Goal: Task Accomplishment & Management: Manage account settings

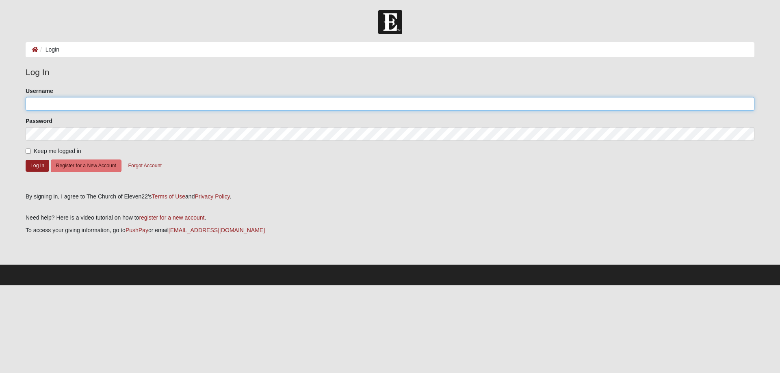
click at [54, 106] on input "Username" at bounding box center [390, 104] width 728 height 14
type input "[EMAIL_ADDRESS][DOMAIN_NAME]"
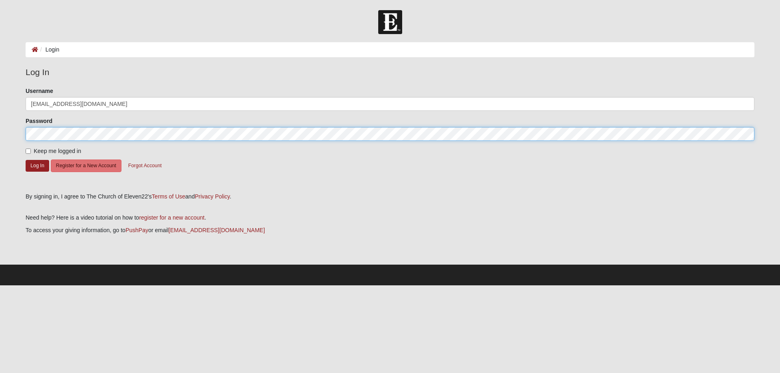
click at [26, 160] on button "Log In" at bounding box center [38, 166] width 24 height 12
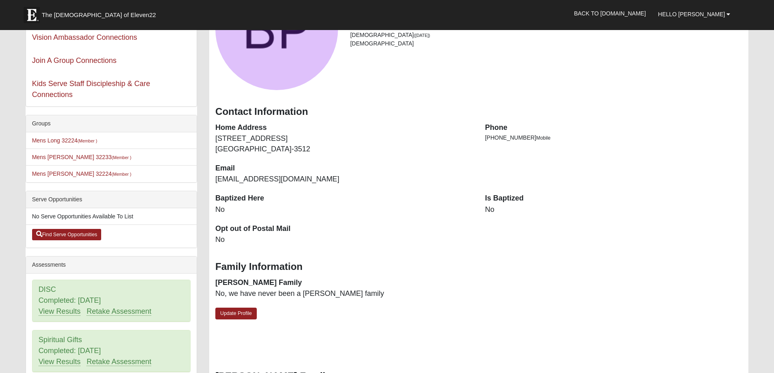
scroll to position [162, 0]
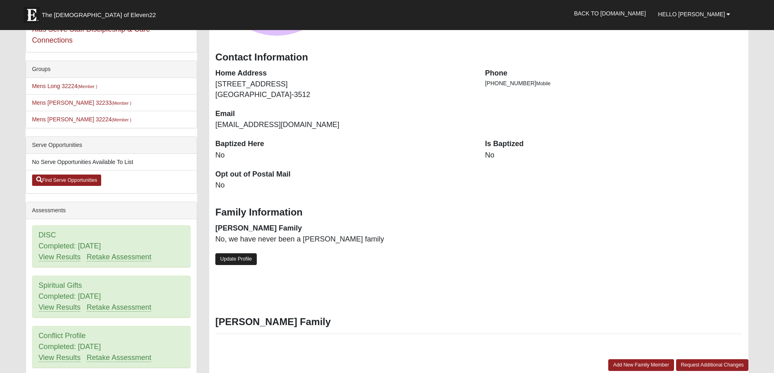
click at [234, 265] on link "Update Profile" at bounding box center [235, 259] width 41 height 12
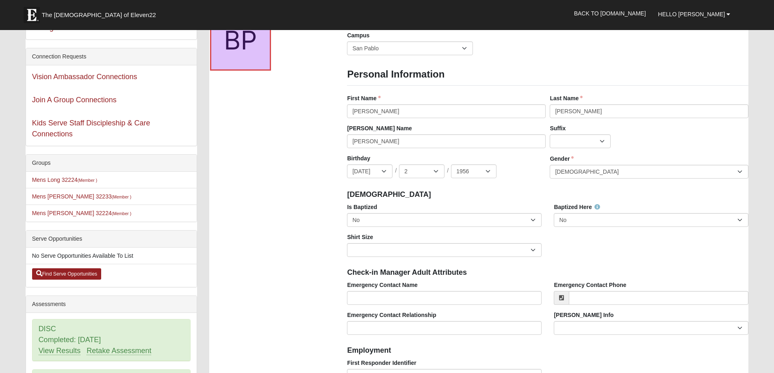
scroll to position [0, 0]
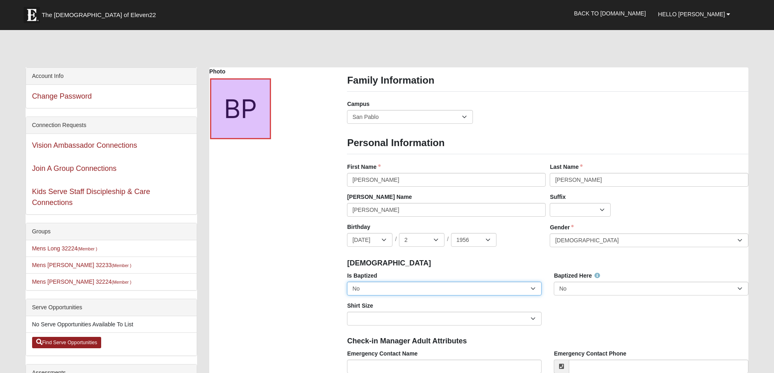
click at [532, 296] on select "No Yes" at bounding box center [444, 289] width 194 height 14
select select "True"
click at [347, 292] on select "No Yes" at bounding box center [444, 289] width 194 height 14
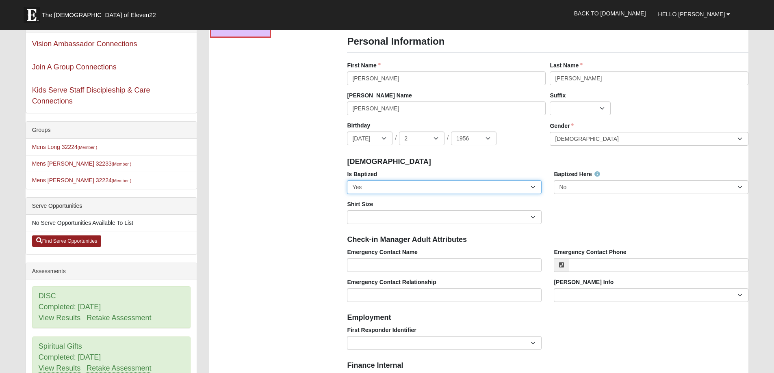
scroll to position [122, 0]
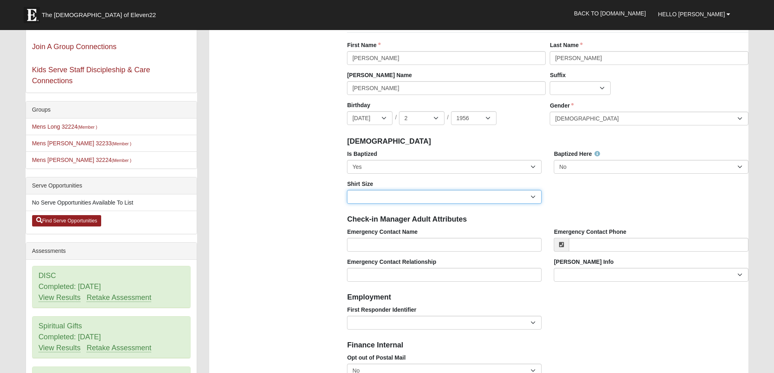
click at [362, 204] on select "Adult Small Adult Medium Adult Large Adult XL Adult XXL Adult 3XL Adult 4XL You…" at bounding box center [444, 197] width 194 height 14
select select "Adult XXL"
click at [347, 200] on select "Adult Small Adult Medium Adult Large Adult XL Adult XXL Adult 3XL Adult 4XL You…" at bounding box center [444, 197] width 194 height 14
click at [361, 251] on input "Emergency Contact Name" at bounding box center [444, 245] width 194 height 14
type input "[PERSON_NAME]"
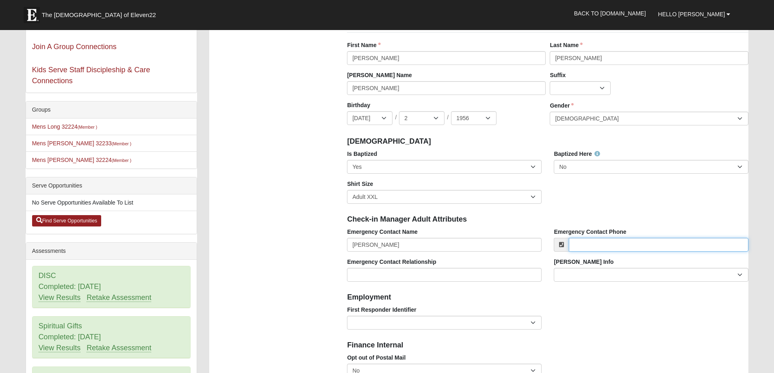
type input "6198472331"
select select "CA"
type input "[PHONE_NUMBER]"
click at [366, 282] on input "Emergency Contact Relationship" at bounding box center [444, 275] width 194 height 14
type input "Brother"
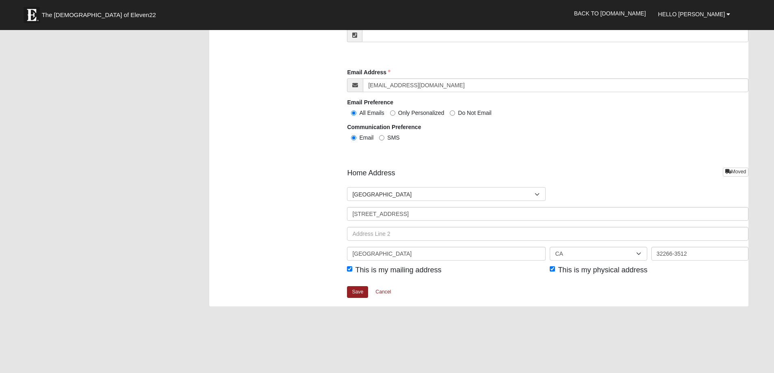
scroll to position [853, 0]
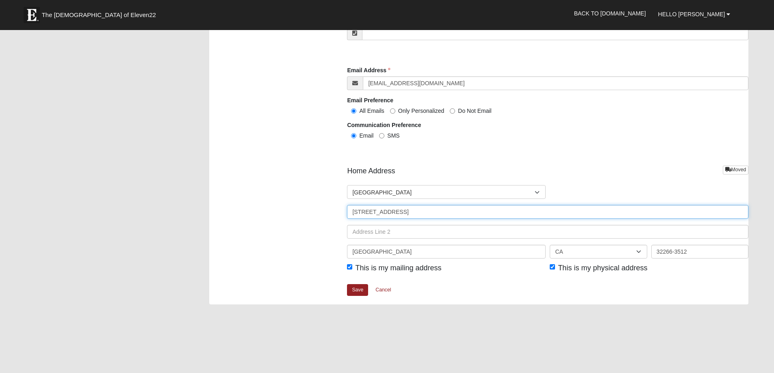
drag, startPoint x: 431, startPoint y: 230, endPoint x: 333, endPoint y: 235, distance: 97.6
type input "1201 West Thornton Parkway"
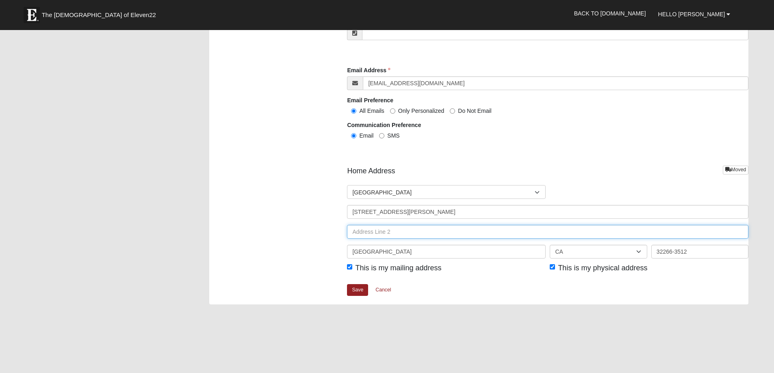
type input "#395"
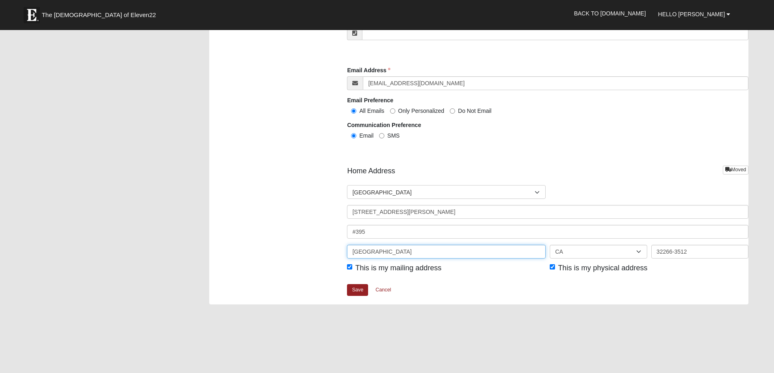
click at [397, 259] on input "Neptune Beach" at bounding box center [446, 252] width 199 height 14
drag, startPoint x: 397, startPoint y: 268, endPoint x: 329, endPoint y: 271, distance: 67.9
type input "S"
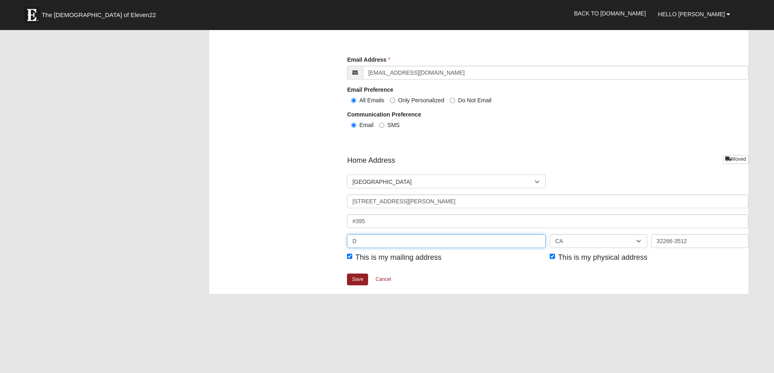
scroll to position [893, 0]
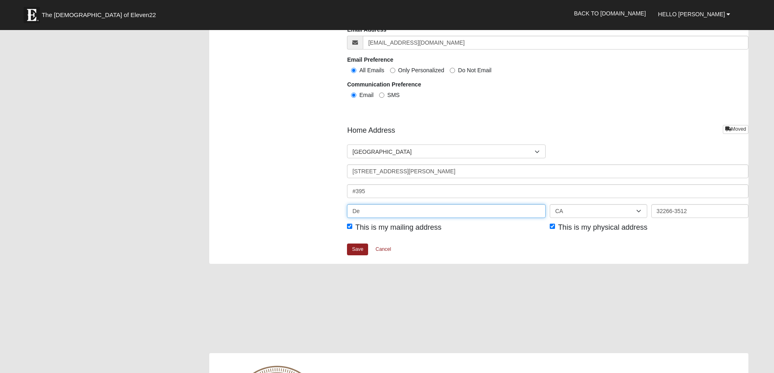
type input "Denver"
click at [582, 218] on select "AL AK AS AR AZ CA CO CT DE DC FM FL GA GU HI ID IL IN IA KS KY LA ME MH MD MA M…" at bounding box center [597, 211] width 97 height 14
select select "CO"
click at [549, 218] on select "AL AK AS AR AZ CA CO CT DE DC FM FL GA GU HI ID IL IN IA KS KY LA ME MH MD MA M…" at bounding box center [597, 211] width 97 height 14
drag, startPoint x: 689, startPoint y: 224, endPoint x: 637, endPoint y: 235, distance: 52.7
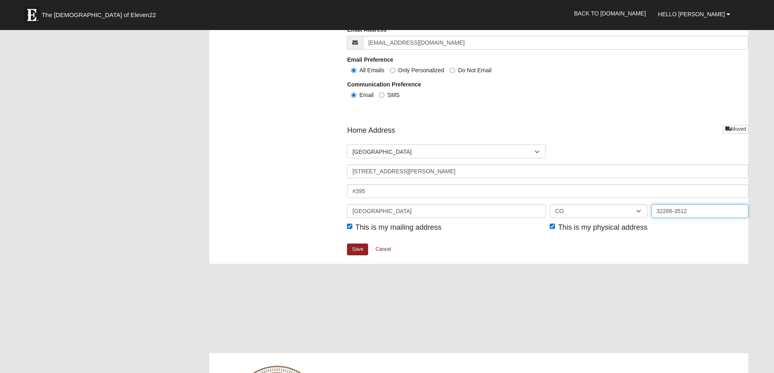
click at [639, 224] on div "Denver AL AK AS AR AZ CA CO CT DE DC FM FL GA GU HI ID IL IN IA KS KY LA ME MH …" at bounding box center [547, 214] width 405 height 20
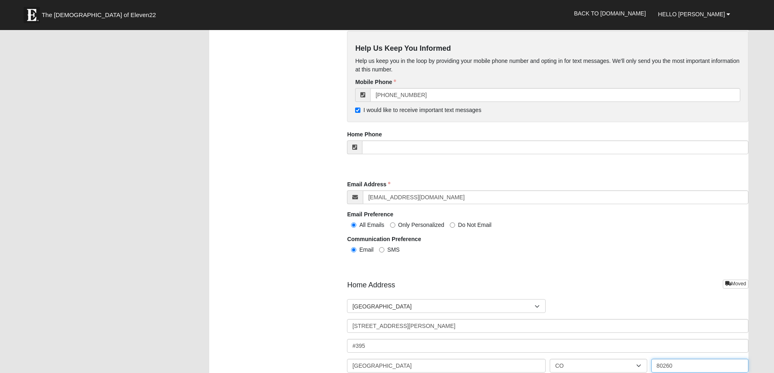
scroll to position [731, 0]
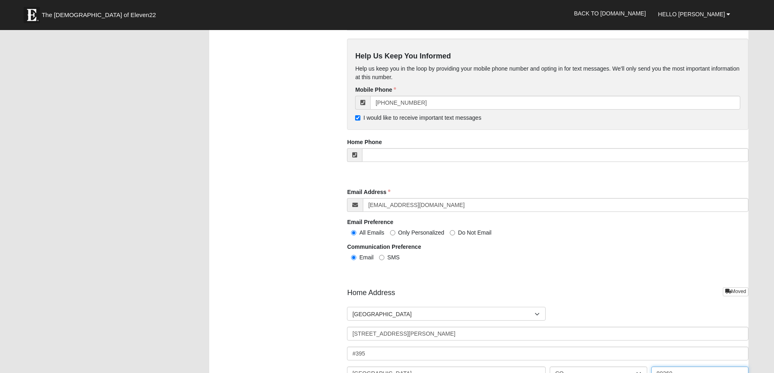
type input "80260"
click at [391, 162] on input "tel" at bounding box center [555, 155] width 386 height 14
type input "[PHONE_NUMBER]"
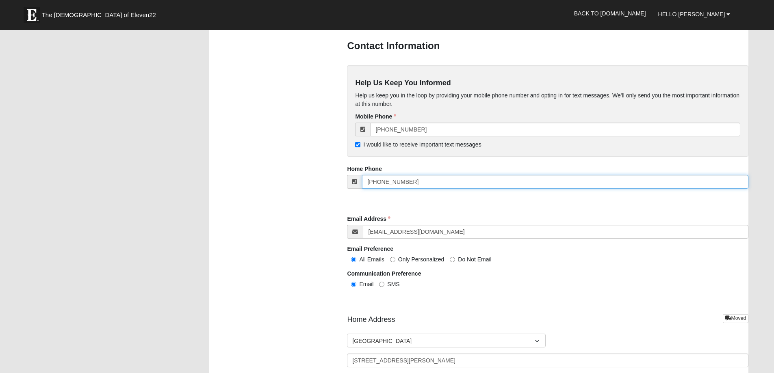
scroll to position [690, 0]
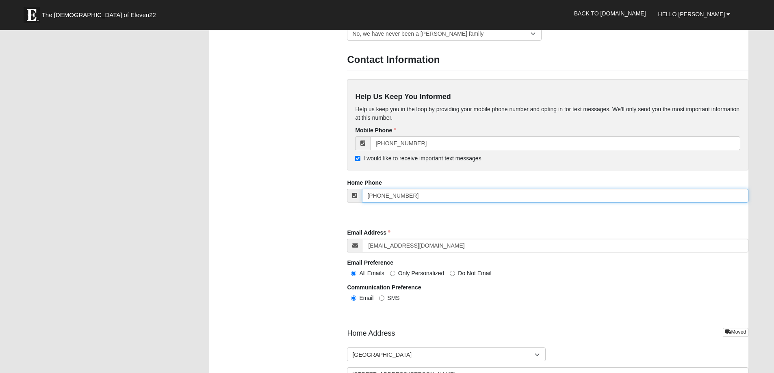
drag, startPoint x: 409, startPoint y: 211, endPoint x: 347, endPoint y: 212, distance: 61.7
click at [347, 203] on div "[PHONE_NUMBER]" at bounding box center [547, 196] width 401 height 14
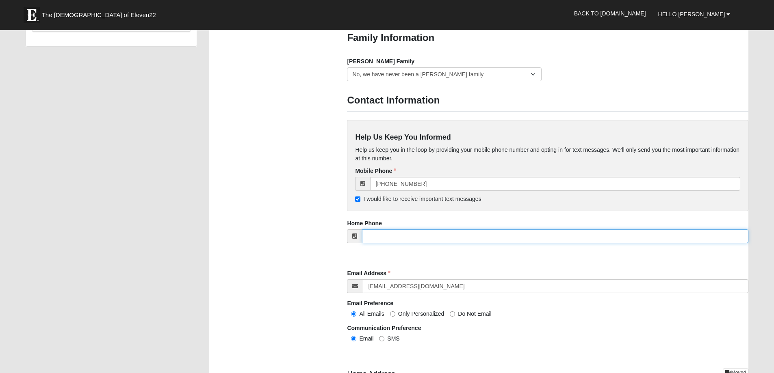
scroll to position [568, 0]
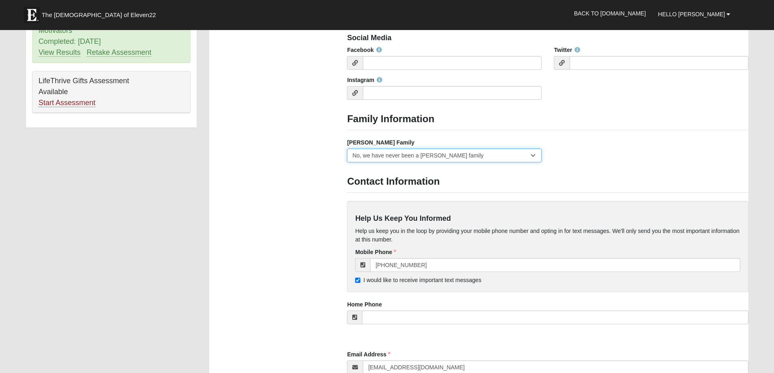
click at [533, 162] on select "Yes, we are a current foster family No, we are a former foster family No, we ha…" at bounding box center [444, 156] width 194 height 14
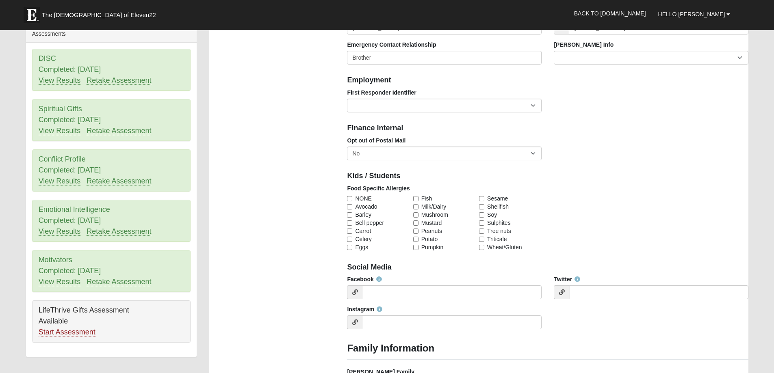
scroll to position [325, 0]
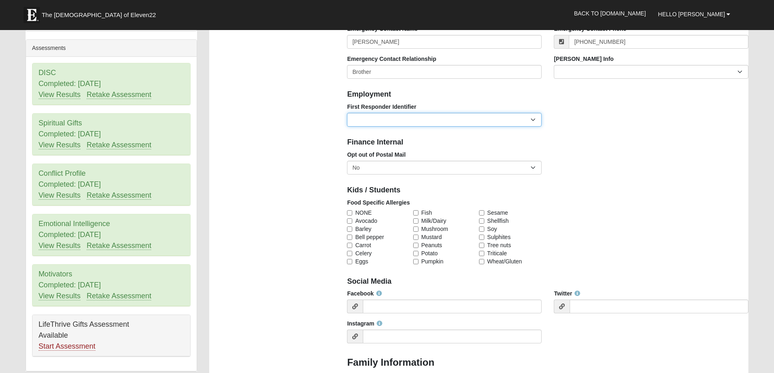
click at [533, 127] on select "EMT | Paramedic | Medical Firefighter | Fire Department Police Officer | Sherif…" at bounding box center [444, 120] width 194 height 14
click at [292, 154] on div "Photo Family Information Campus Arlington Baymeadows Eleven22 Online Fleming Is…" at bounding box center [478, 288] width 551 height 1090
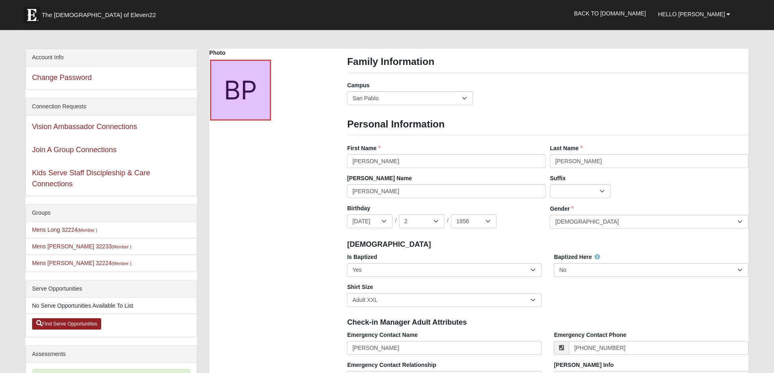
scroll to position [0, 0]
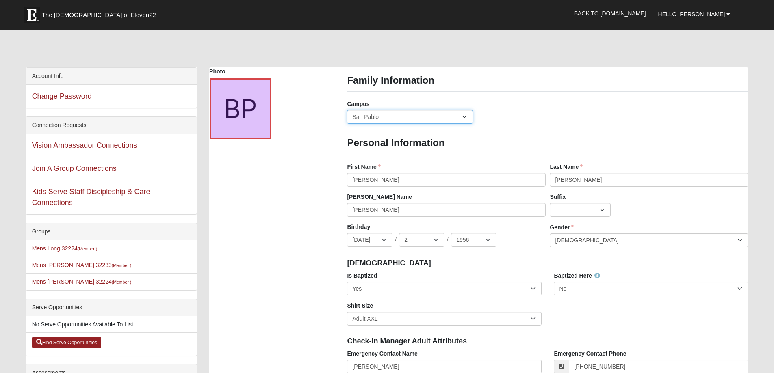
click at [463, 124] on select "Arlington Baymeadows Eleven22 Online Fleming Island Jesup Mandarin North Jax Or…" at bounding box center [409, 117] width 125 height 14
select select "14"
click at [347, 121] on select "Arlington Baymeadows Eleven22 Online Fleming Island Jesup Mandarin North Jax Or…" at bounding box center [409, 117] width 125 height 14
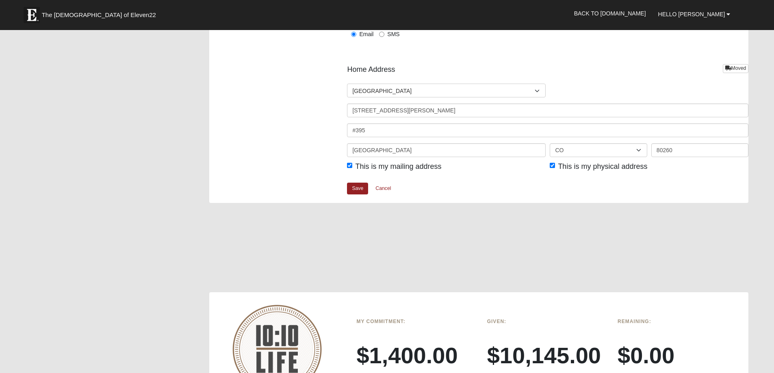
scroll to position [1056, 0]
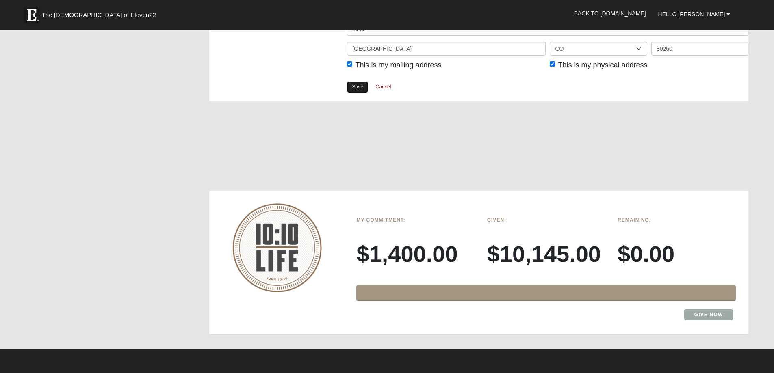
click at [360, 93] on link "Save" at bounding box center [357, 87] width 21 height 12
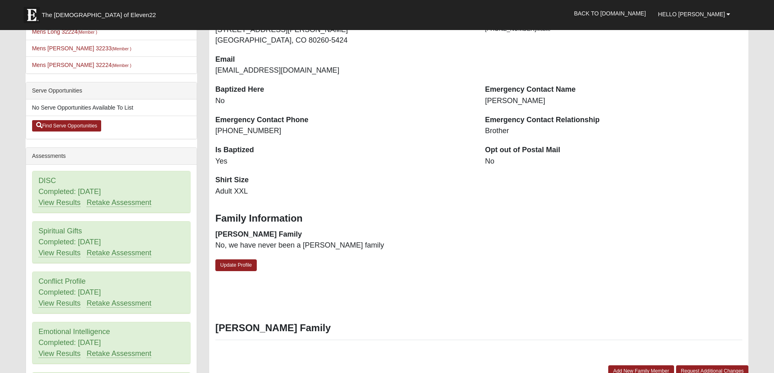
scroll to position [203, 0]
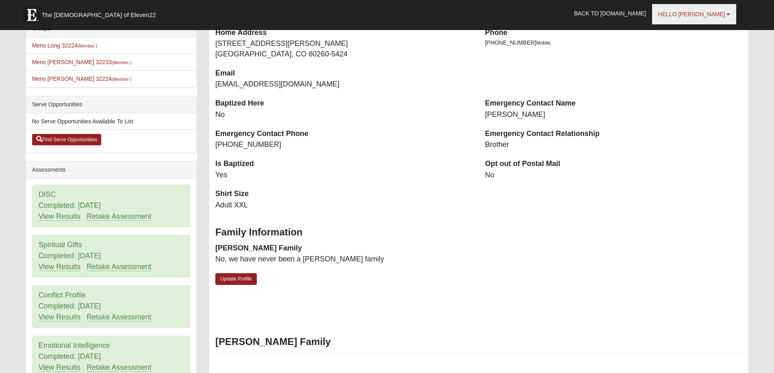
click at [706, 15] on span "Hello [PERSON_NAME]" at bounding box center [691, 14] width 67 height 6
click at [694, 54] on link "Log Out" at bounding box center [692, 50] width 64 height 11
